Goal: Contribute content

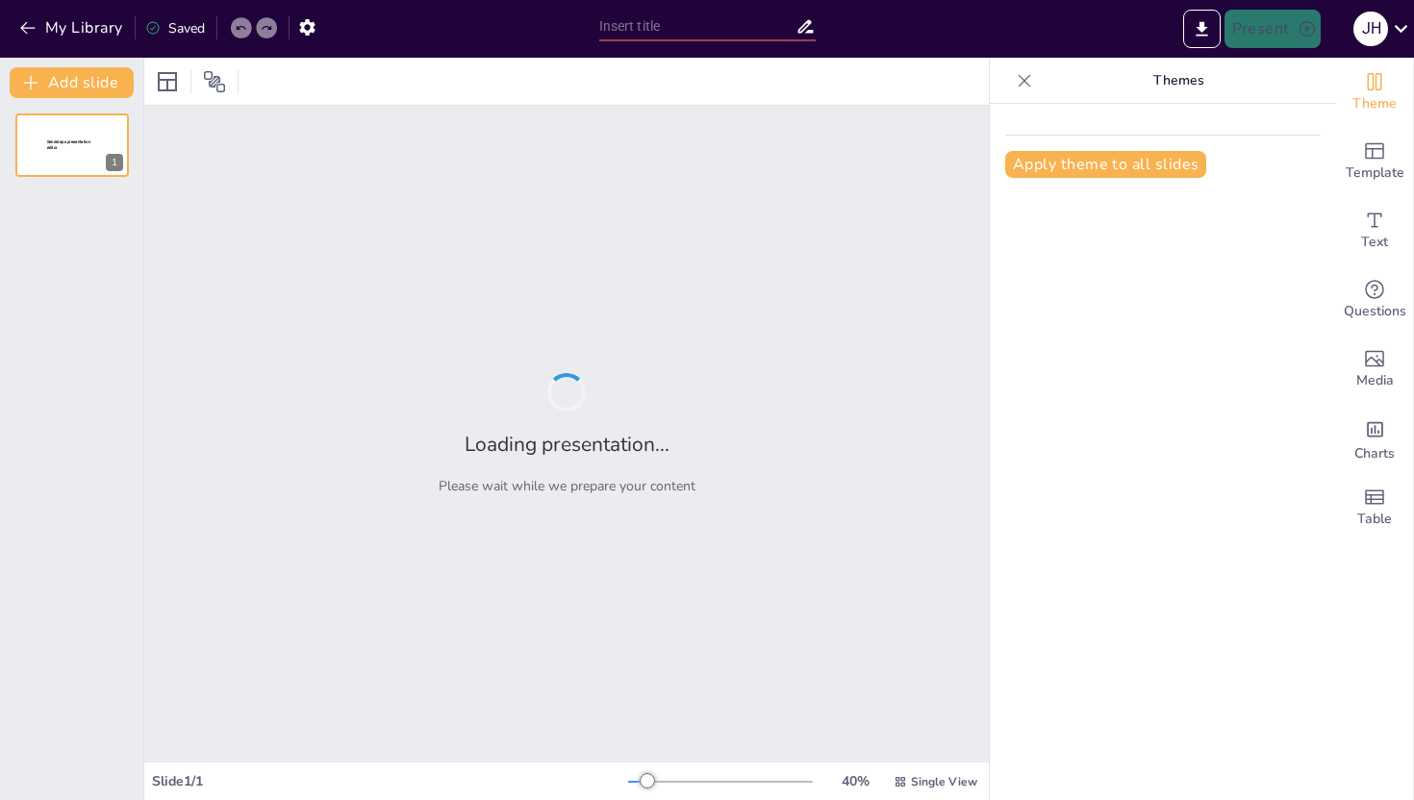
type input "Evolución de la Fotografía: Desde la Cámara Oscura hasta el Digital"
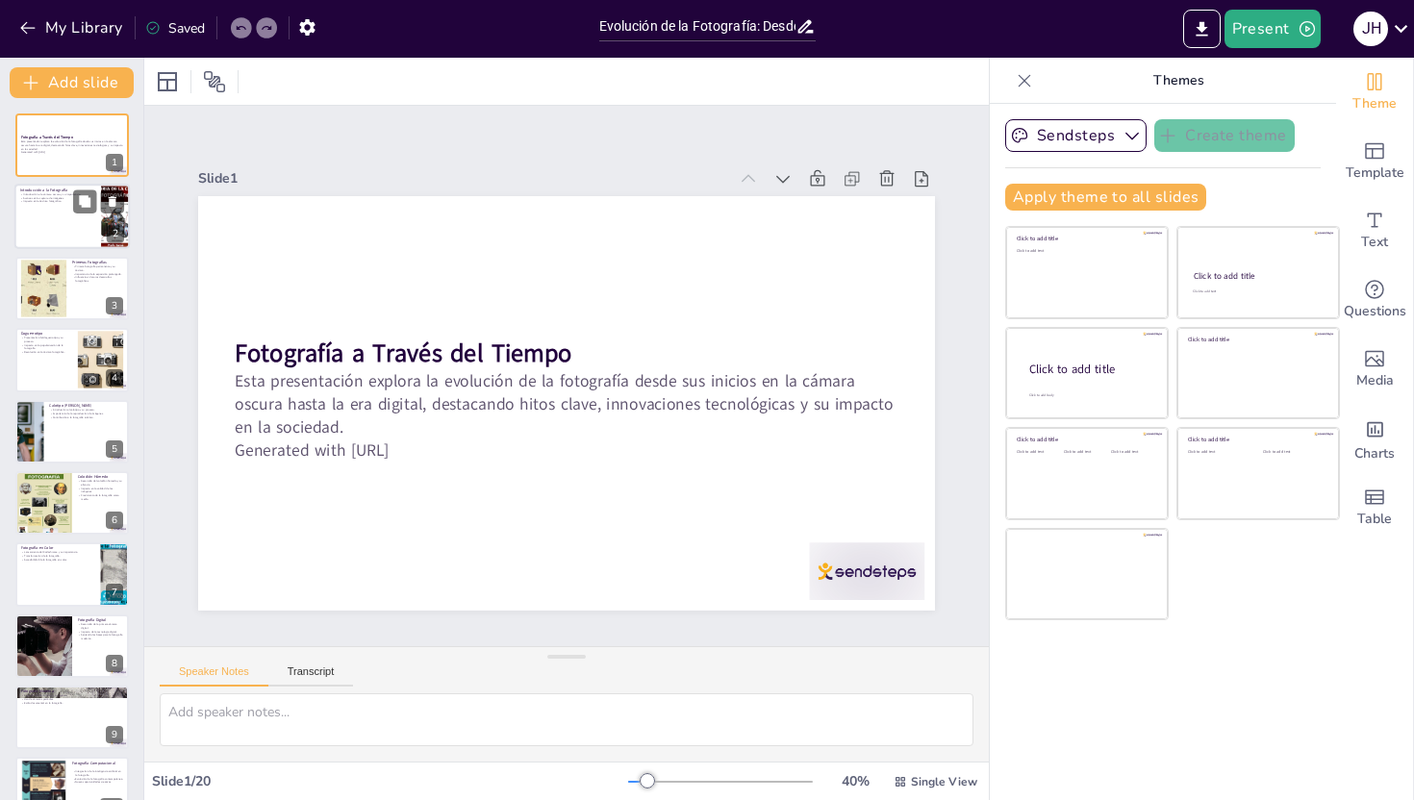
click at [67, 241] on div at bounding box center [71, 217] width 115 height 65
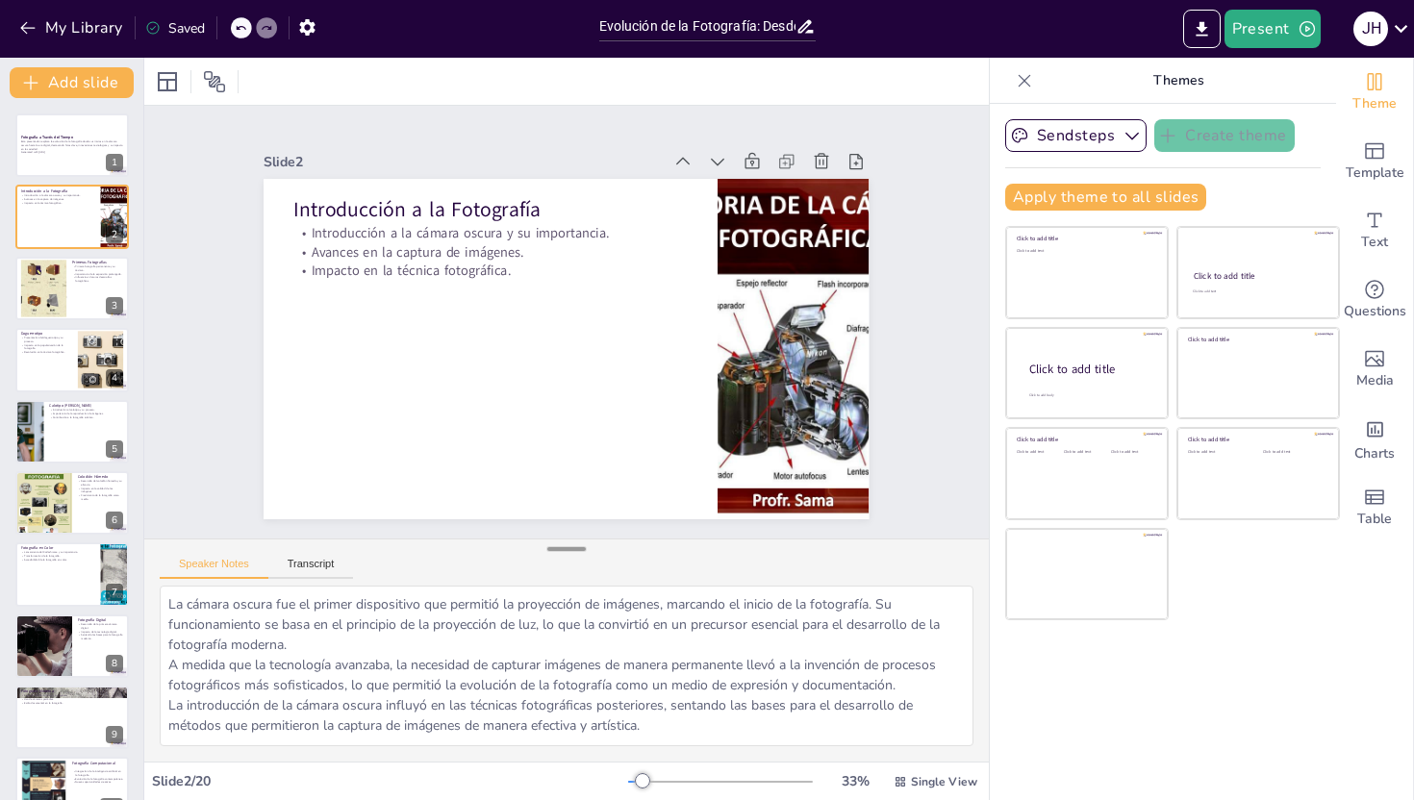
drag, startPoint x: 558, startPoint y: 655, endPoint x: 558, endPoint y: 546, distance: 108.7
click at [558, 546] on div at bounding box center [566, 549] width 38 height 19
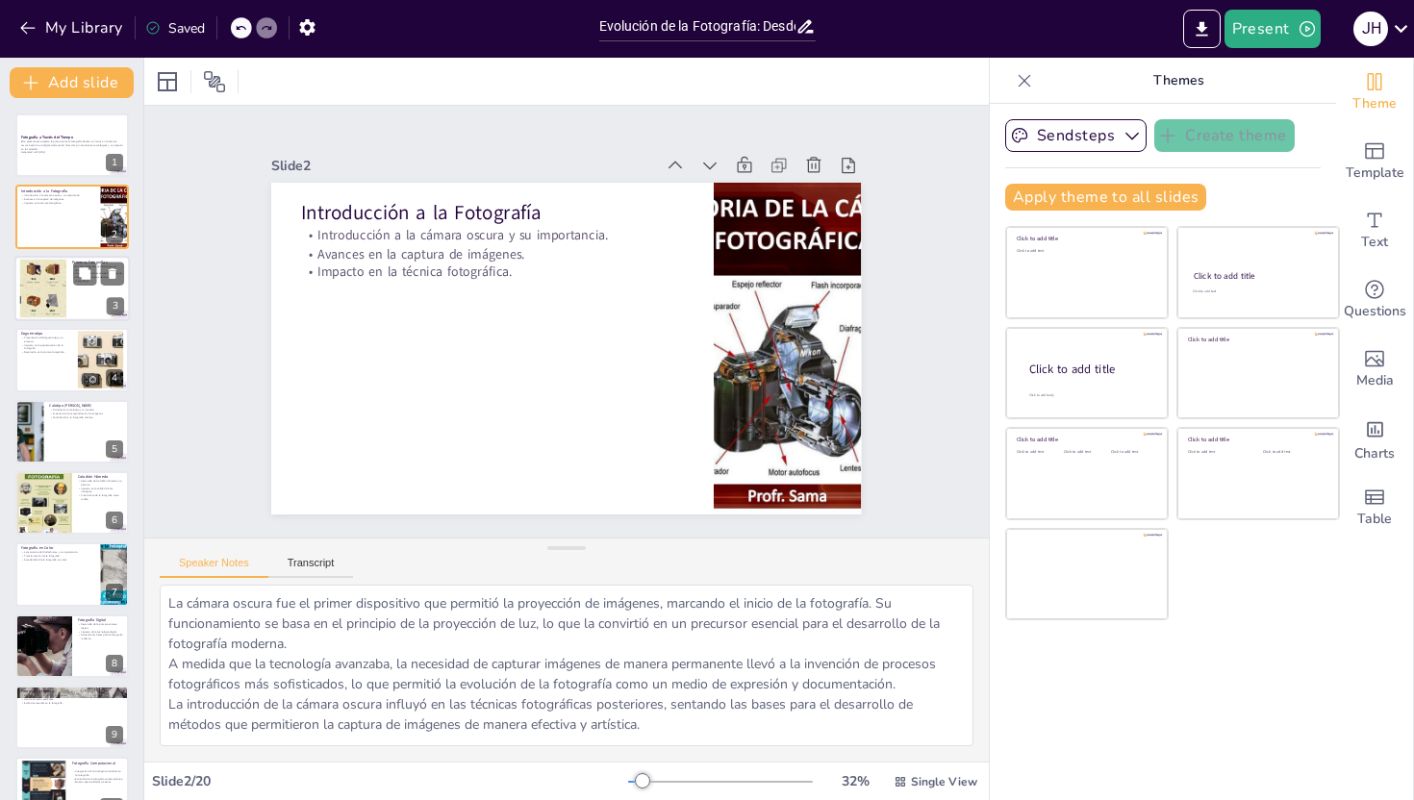
click at [63, 275] on div at bounding box center [43, 288] width 78 height 59
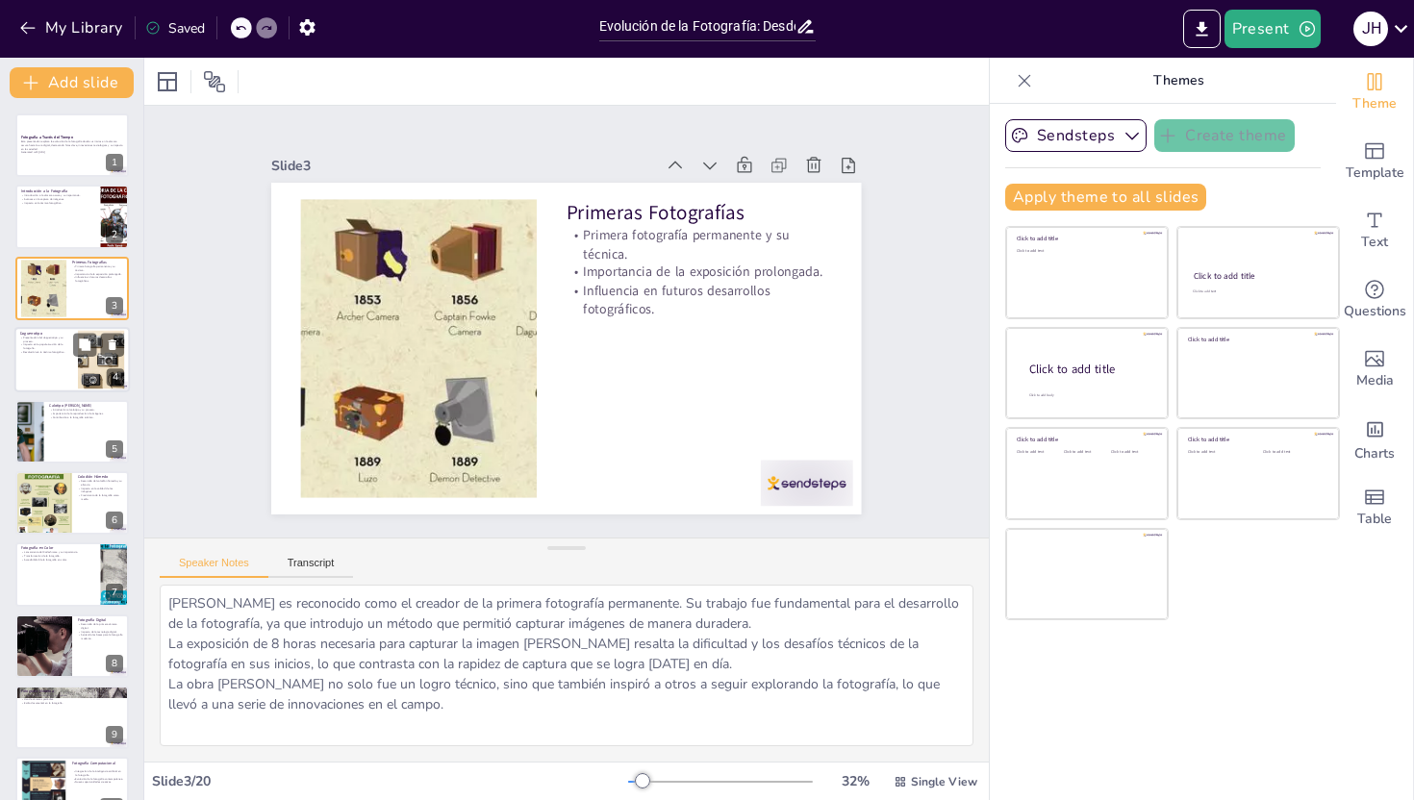
click at [54, 345] on p "Impacto en la popularización de la fotografía." at bounding box center [46, 346] width 52 height 7
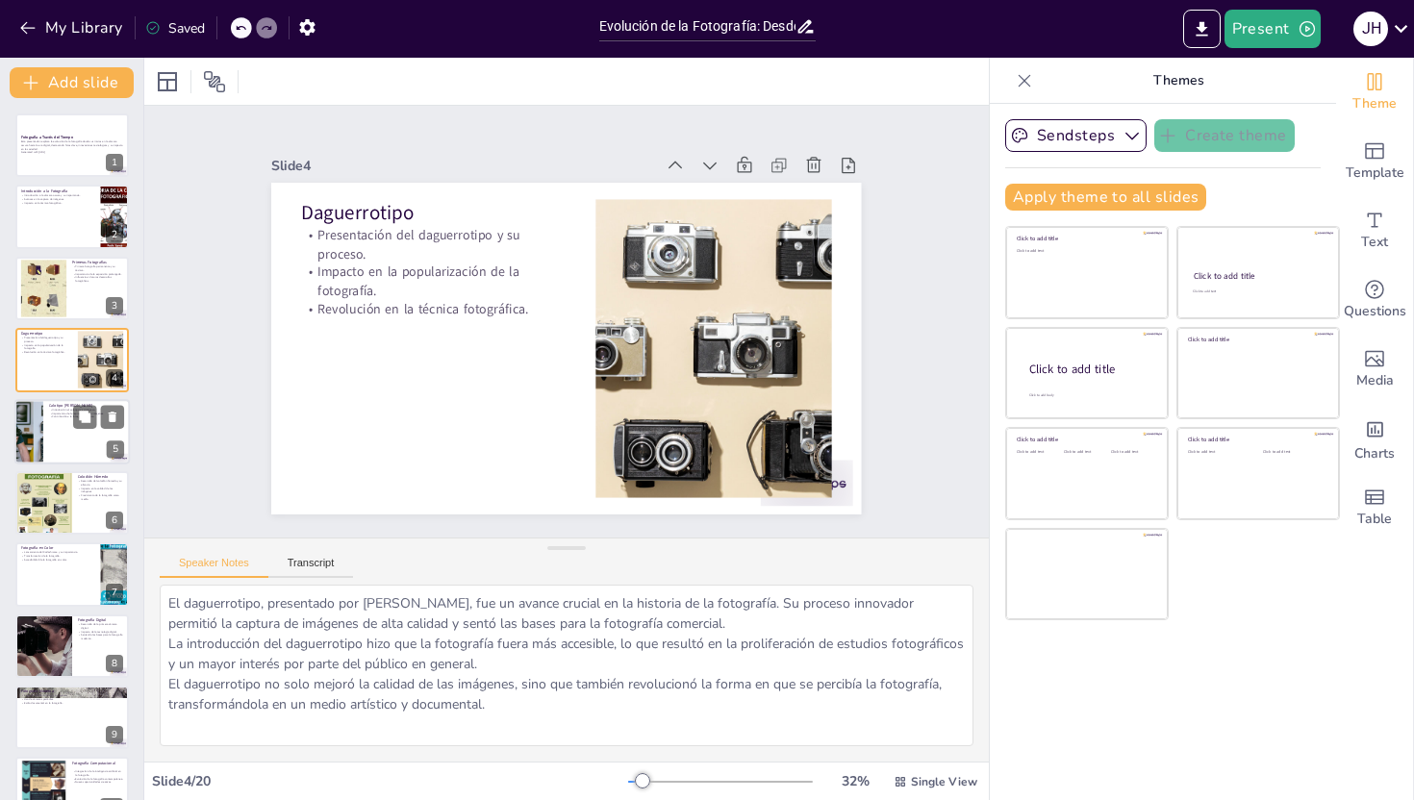
click at [72, 428] on div at bounding box center [71, 431] width 115 height 65
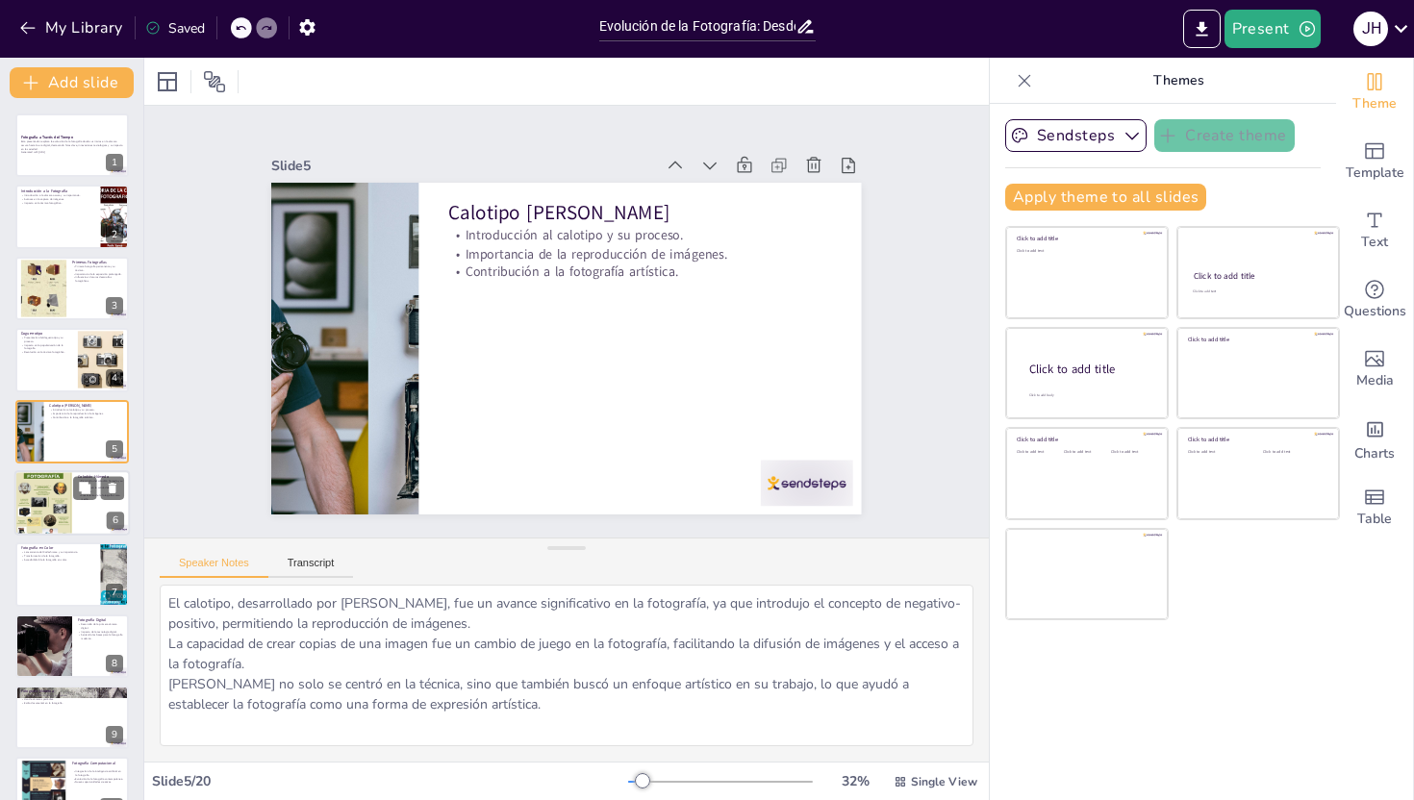
click at [14, 481] on div "Colodión Húmedo Desarrollo del colodión húmedo y su eficacia. Impacto en la cal…" at bounding box center [71, 502] width 115 height 65
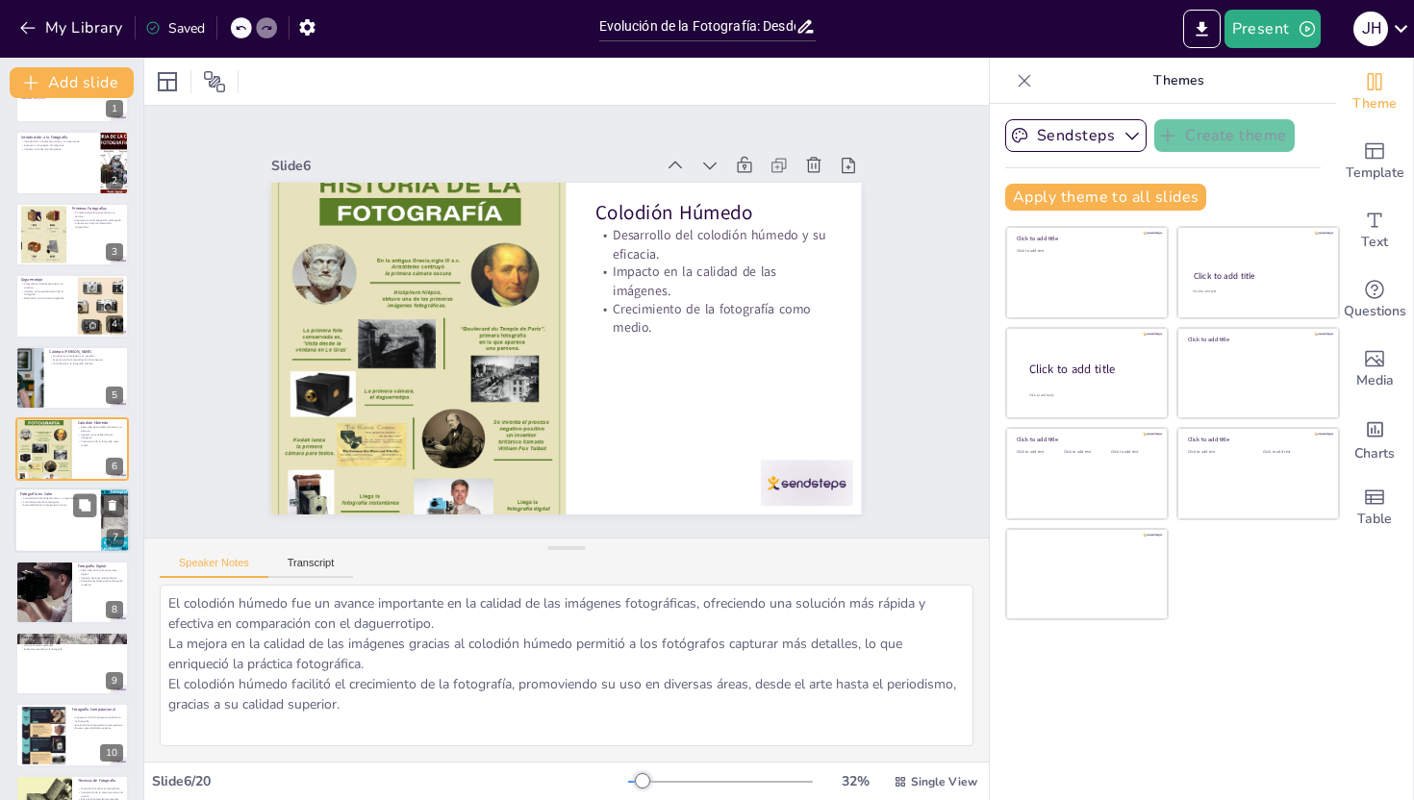
click at [56, 542] on div at bounding box center [71, 521] width 115 height 65
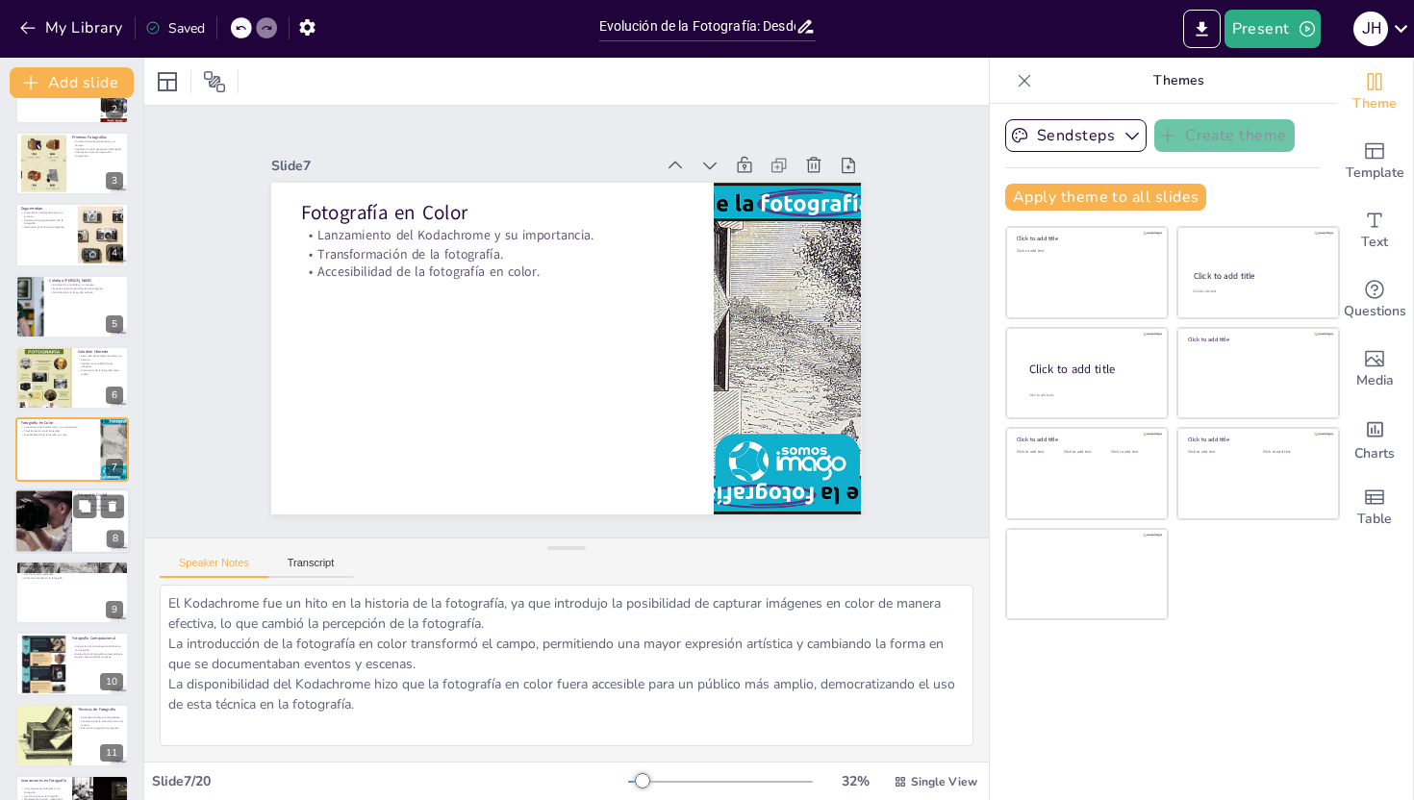
click at [55, 536] on div at bounding box center [43, 521] width 119 height 65
type textarea "El prototipo [PERSON_NAME] digital desarrollado por [PERSON_NAME] fue un punto …"
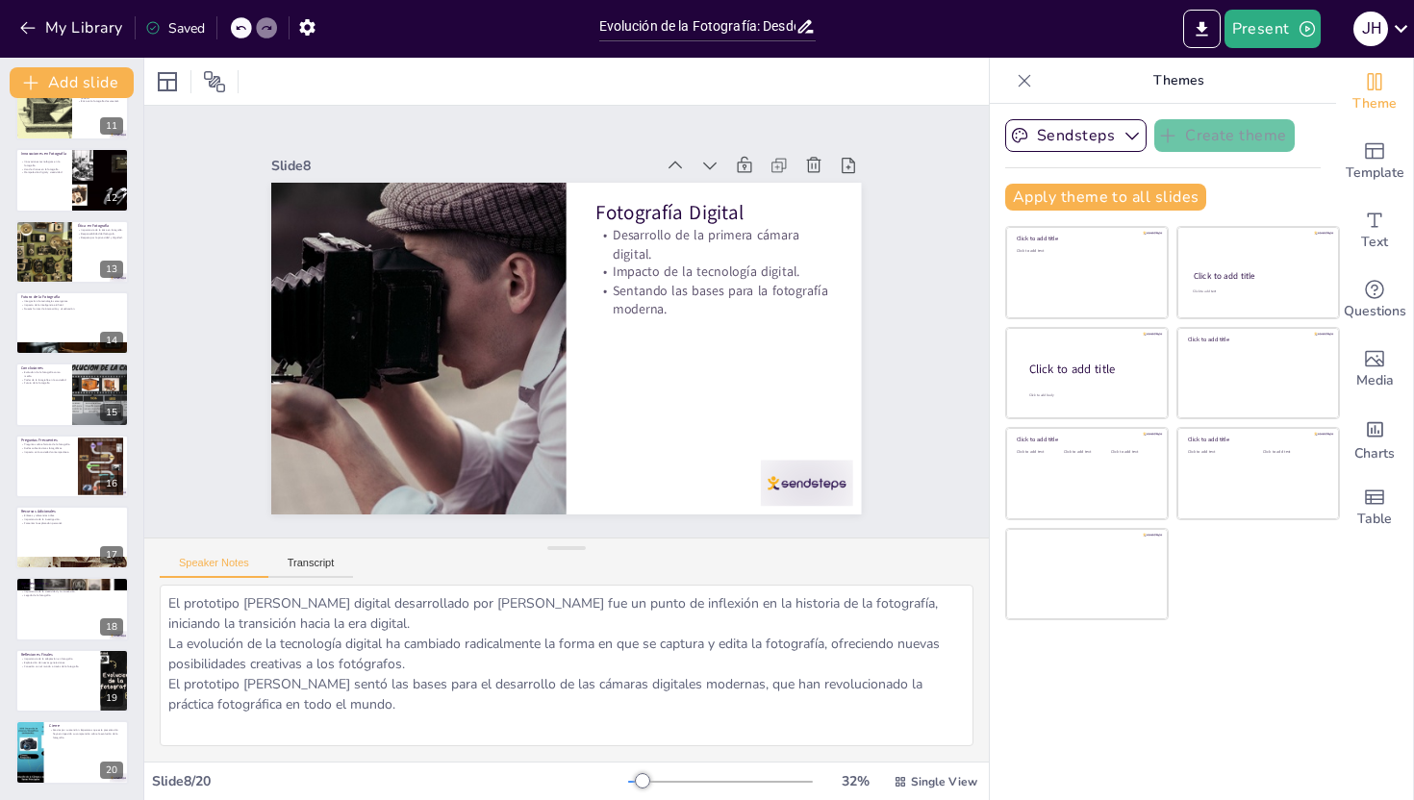
scroll to position [752, 0]
click at [40, 758] on div at bounding box center [28, 752] width 115 height 65
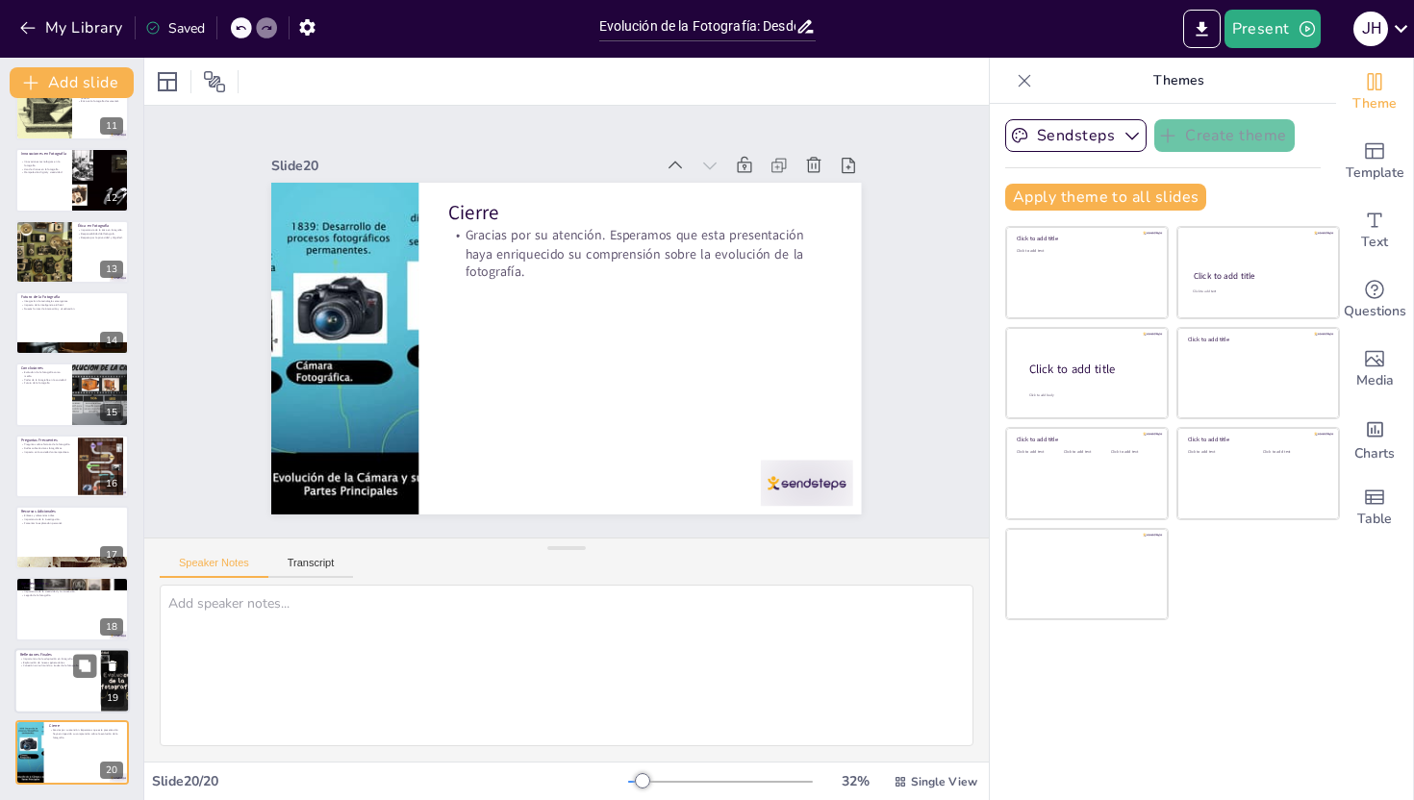
click at [33, 668] on p "Conexión con el mundo a través de la fotografía." at bounding box center [57, 666] width 75 height 4
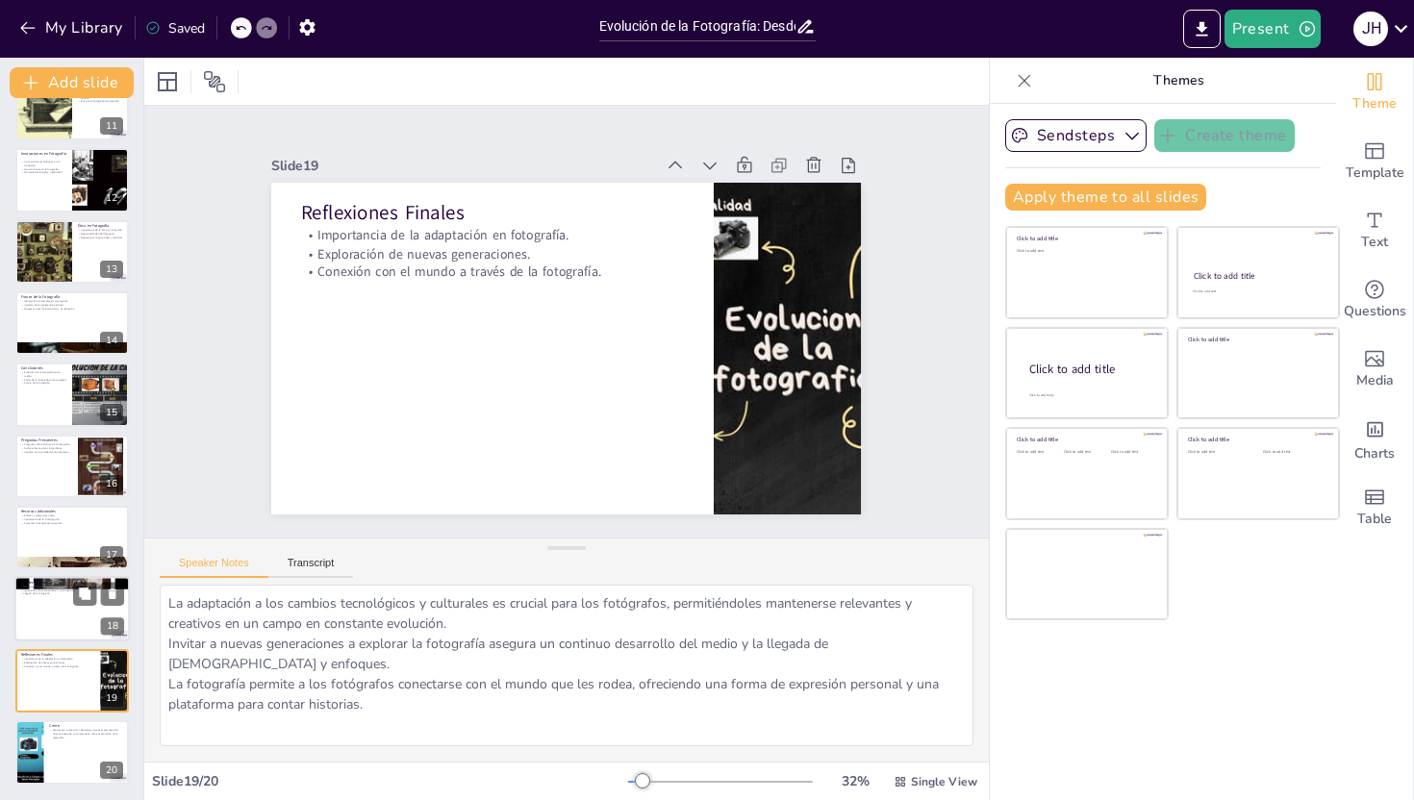
click at [34, 602] on div at bounding box center [71, 609] width 115 height 65
type textarea "Reconocer a los pioneros de la fotografía es esencial para valorar su impacto e…"
